Goal: Task Accomplishment & Management: Use online tool/utility

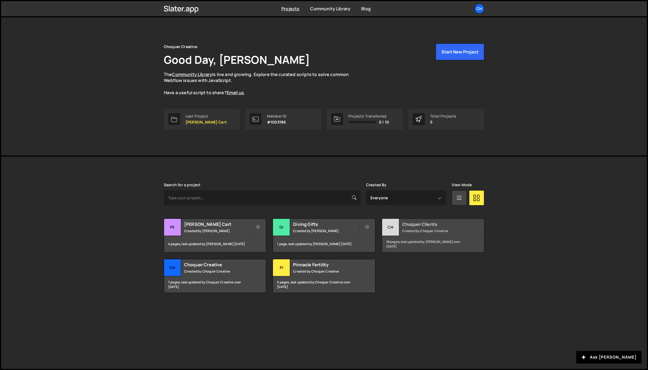
click at [427, 227] on div "Choquer Clients Created by Choquer Creative" at bounding box center [433, 227] width 102 height 17
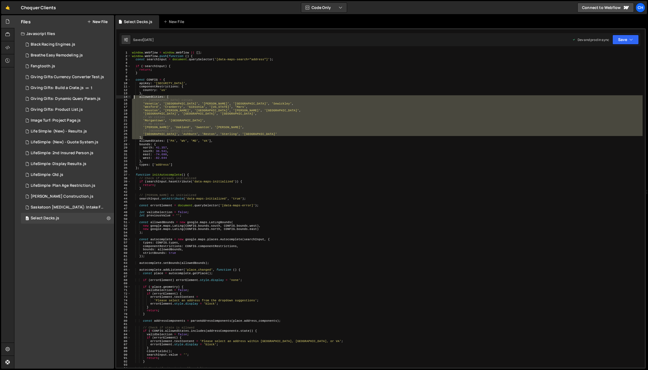
drag, startPoint x: 145, startPoint y: 138, endPoint x: 133, endPoint y: 97, distance: 42.3
click at [133, 97] on div "window . Webflow = window . Webflow || [ ] ; window . Webflow . push ( function…" at bounding box center [386, 212] width 511 height 323
click at [170, 146] on div "window . Webflow = window . Webflow || [ ] ; window . Webflow . push ( function…" at bounding box center [386, 212] width 511 height 323
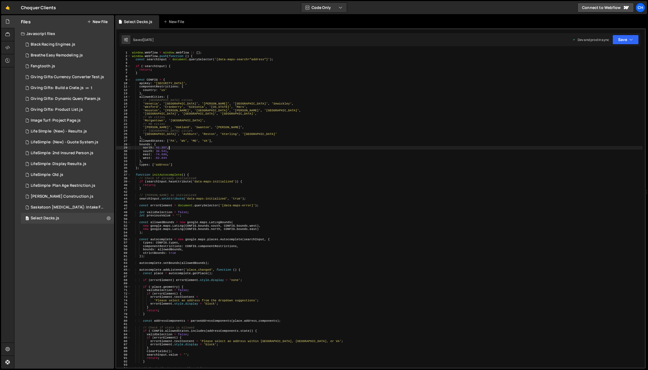
click at [171, 126] on div "window . Webflow = window . Webflow || [ ] ; window . Webflow . push ( function…" at bounding box center [386, 212] width 511 height 323
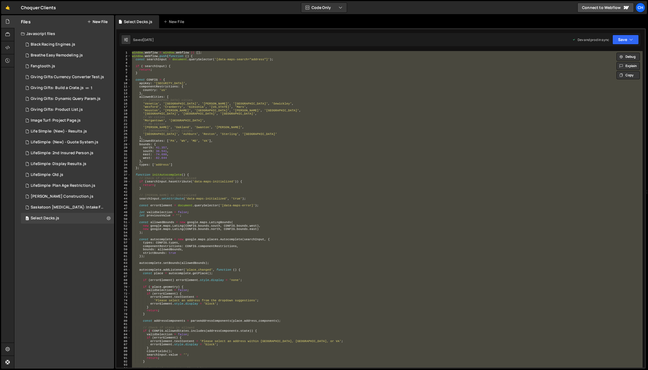
click at [189, 154] on div "window . Webflow = window . Webflow || [ ] ; window . Webflow . push ( function…" at bounding box center [386, 209] width 511 height 316
paste textarea
type textarea "});"
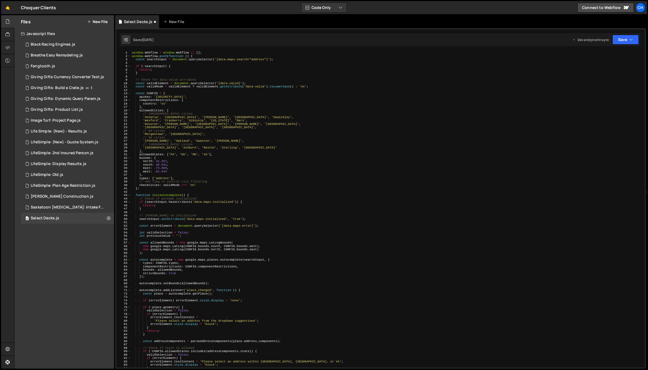
scroll to position [639, 0]
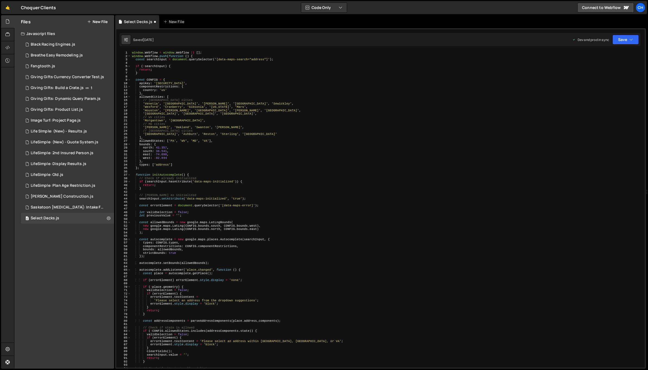
scroll to position [0, 2]
